Goal: Information Seeking & Learning: Learn about a topic

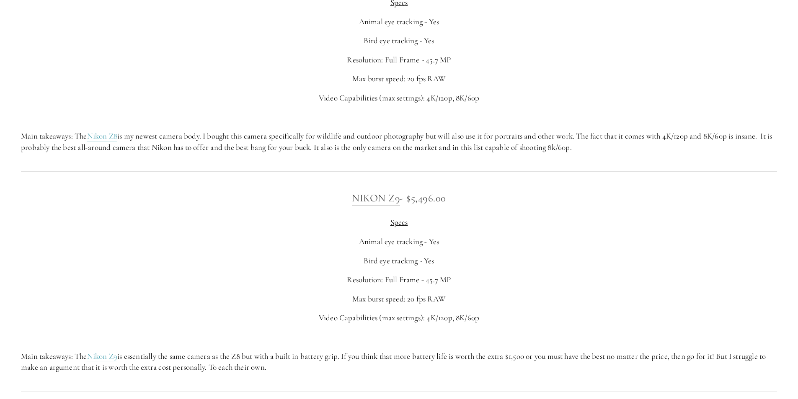
scroll to position [1802, 0]
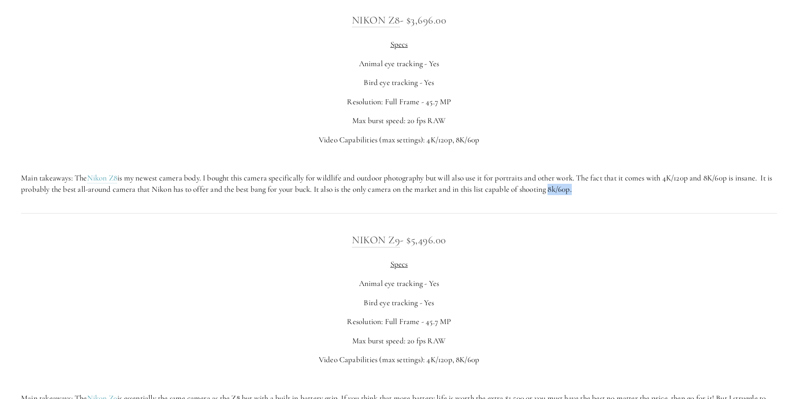
drag, startPoint x: 567, startPoint y: 189, endPoint x: 593, endPoint y: 193, distance: 25.4
click at [593, 193] on p "Main takeaways: The Nikon Z8 is my newest camera body. I bought this camera spe…" at bounding box center [399, 184] width 756 height 22
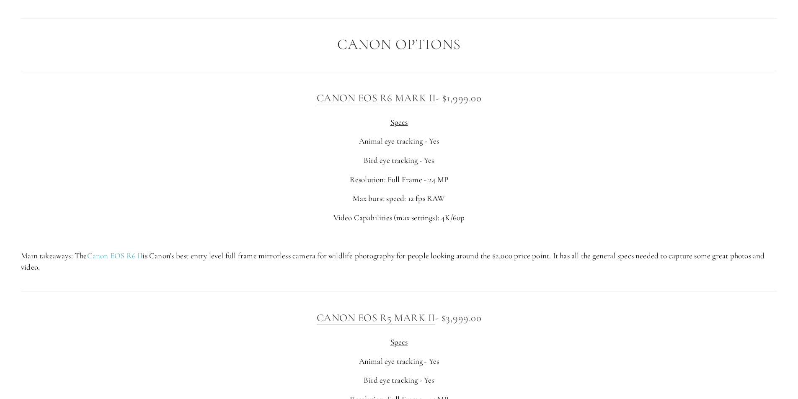
scroll to position [2724, 0]
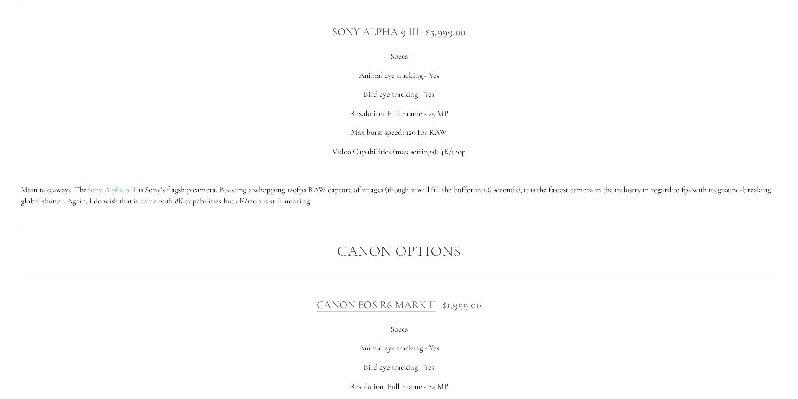
click at [424, 34] on h3 "Sony Alpha 9 III - $5,999.00" at bounding box center [399, 31] width 756 height 17
drag, startPoint x: 427, startPoint y: 33, endPoint x: 467, endPoint y: 33, distance: 40.2
click at [467, 33] on h3 "Sony Alpha 9 III - $5,999.00" at bounding box center [399, 31] width 756 height 17
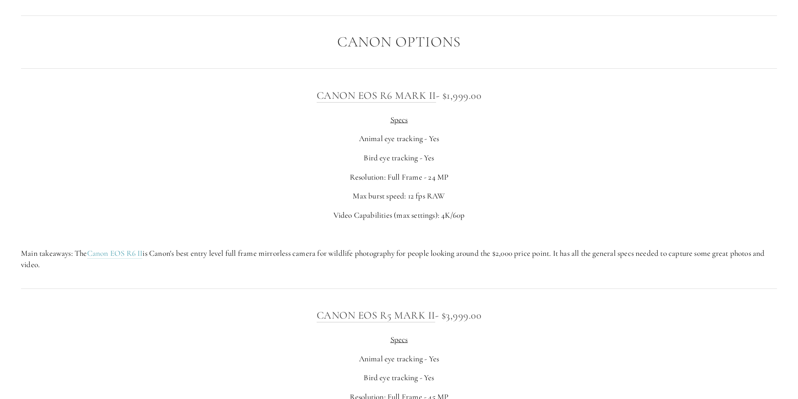
click at [520, 158] on p "Bird eye tracking - Yes" at bounding box center [399, 158] width 756 height 11
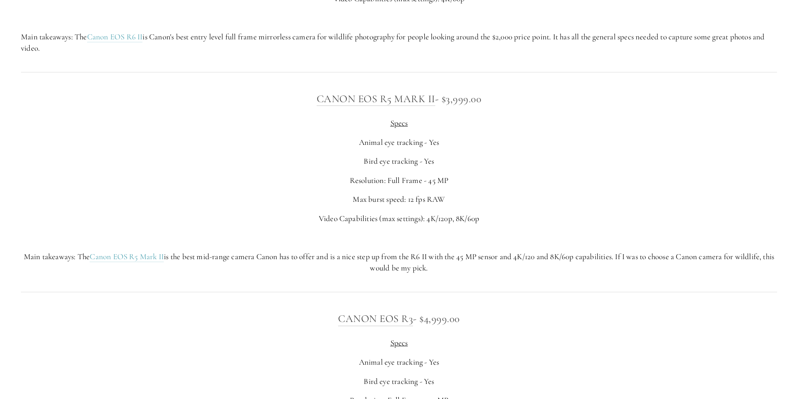
scroll to position [3185, 0]
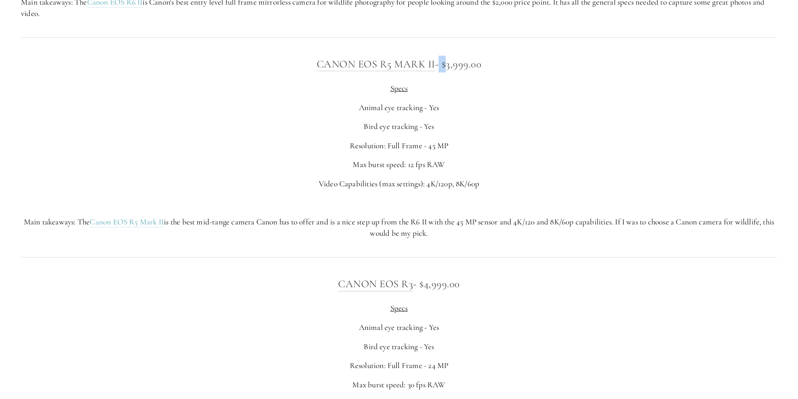
drag, startPoint x: 447, startPoint y: 67, endPoint x: 440, endPoint y: 68, distance: 7.2
click at [440, 68] on h3 "Canon EOS R5 [PERSON_NAME] - $3,999.00" at bounding box center [399, 64] width 756 height 17
click at [451, 91] on p "Specs" at bounding box center [399, 88] width 756 height 11
drag, startPoint x: 452, startPoint y: 67, endPoint x: 483, endPoint y: 67, distance: 31.4
click at [483, 67] on h3 "Canon EOS R5 [PERSON_NAME] - $3,999.00" at bounding box center [399, 64] width 756 height 17
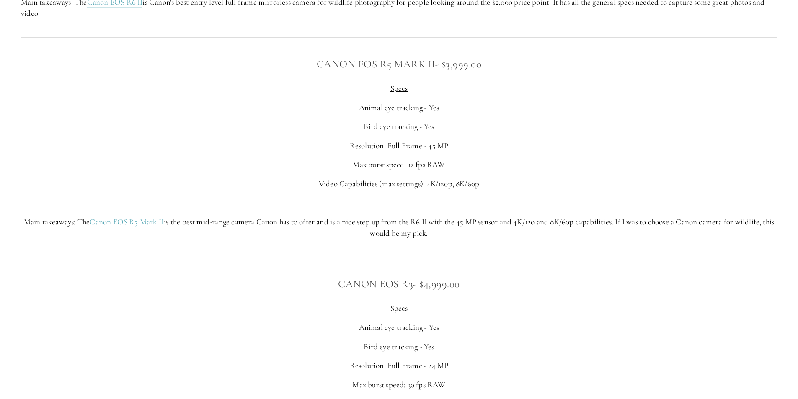
drag, startPoint x: 485, startPoint y: 77, endPoint x: 489, endPoint y: 137, distance: 60.0
click at [485, 79] on div "Canon EOS R5 [PERSON_NAME] - $3,999.00 Specs Animal eye tracking - Yes Bird eye…" at bounding box center [399, 147] width 756 height 183
click at [489, 138] on div "Canon EOS R5 [PERSON_NAME] - $3,999.00 Specs Animal eye tracking - Yes Bird eye…" at bounding box center [399, 147] width 756 height 183
drag, startPoint x: 446, startPoint y: 67, endPoint x: 484, endPoint y: 80, distance: 40.2
click at [484, 80] on div "Canon EOS R5 [PERSON_NAME] - $3,999.00 Specs Animal eye tracking - Yes Bird eye…" at bounding box center [399, 147] width 756 height 183
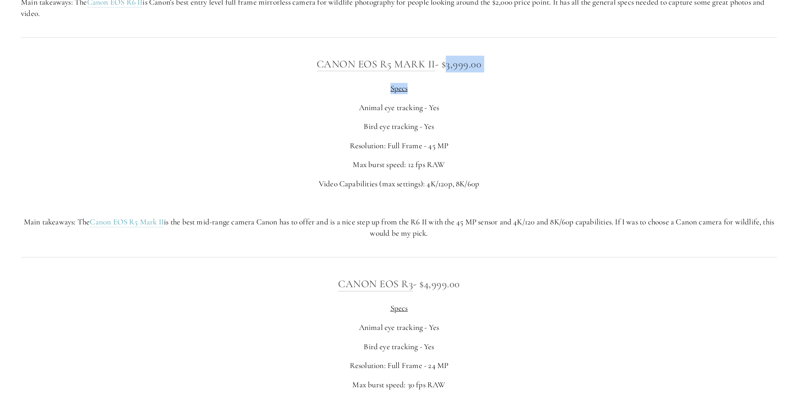
click at [485, 82] on div "Canon EOS R5 [PERSON_NAME] - $3,999.00 Specs Animal eye tracking - Yes Bird eye…" at bounding box center [399, 147] width 756 height 183
click at [485, 85] on p "Specs" at bounding box center [399, 88] width 756 height 11
